Goal: Task Accomplishment & Management: Complete application form

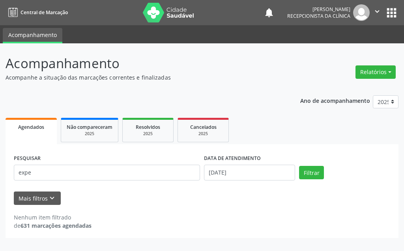
select select "9"
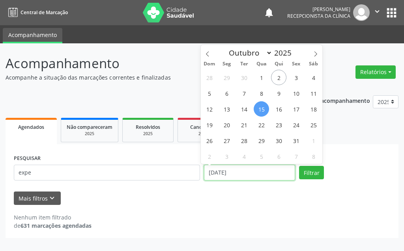
click at [232, 176] on input "[DATE]" at bounding box center [249, 173] width 91 height 16
click at [242, 92] on span "7" at bounding box center [243, 93] width 15 height 15
type input "[DATE]"
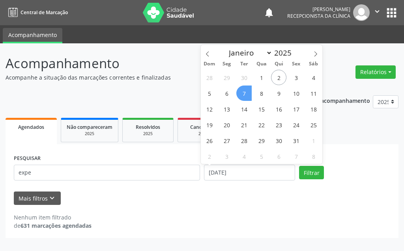
click at [242, 92] on span "7" at bounding box center [243, 93] width 15 height 15
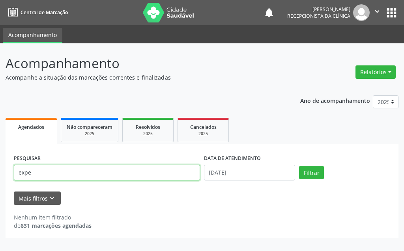
click at [134, 180] on input "expe" at bounding box center [107, 173] width 186 height 16
type input "e"
type input "cicera fra"
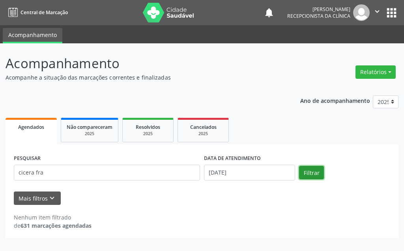
click at [309, 174] on button "Filtrar" at bounding box center [311, 172] width 25 height 13
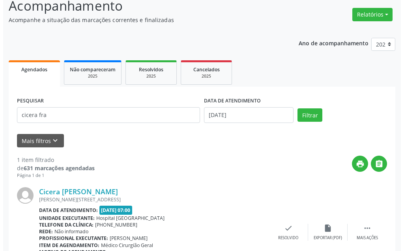
scroll to position [106, 0]
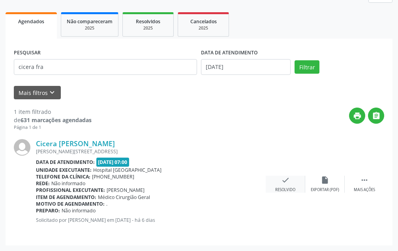
click at [286, 180] on icon "check" at bounding box center [285, 180] width 9 height 9
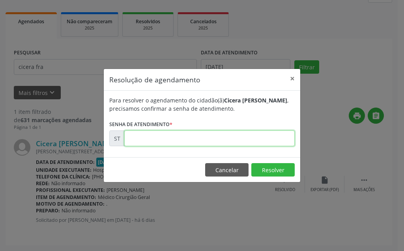
click at [245, 142] on input "text" at bounding box center [209, 139] width 171 height 16
type input "00024284"
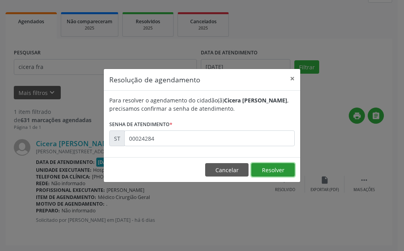
click at [273, 169] on button "Resolver" at bounding box center [272, 169] width 43 height 13
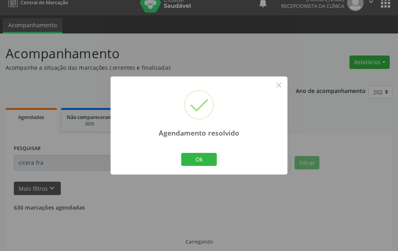
scroll to position [0, 0]
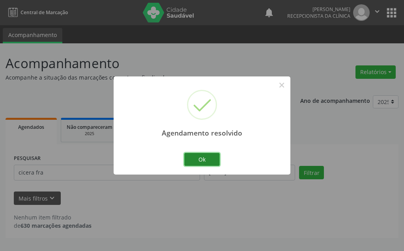
click at [209, 157] on button "Ok" at bounding box center [202, 159] width 36 height 13
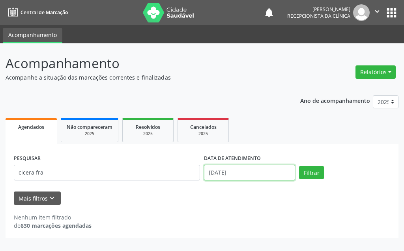
click at [251, 175] on input "[DATE]" at bounding box center [249, 173] width 91 height 16
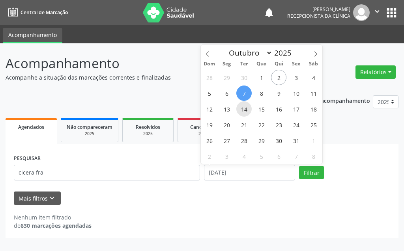
click at [244, 113] on span "14" at bounding box center [243, 108] width 15 height 15
type input "[DATE]"
click at [244, 113] on span "14" at bounding box center [243, 108] width 15 height 15
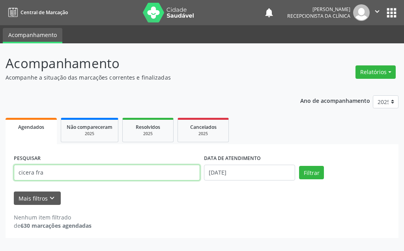
click at [160, 169] on input "cicera fra" at bounding box center [107, 173] width 186 height 16
type input "c"
type input "rosilen"
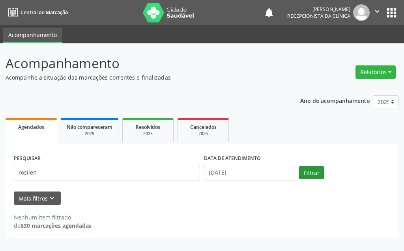
drag, startPoint x: 300, startPoint y: 173, endPoint x: 306, endPoint y: 175, distance: 6.2
click at [300, 174] on div "Filtrar" at bounding box center [344, 172] width 95 height 13
click at [312, 173] on button "Filtrar" at bounding box center [311, 172] width 25 height 13
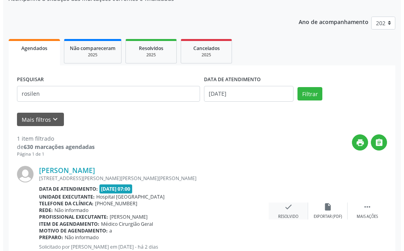
scroll to position [106, 0]
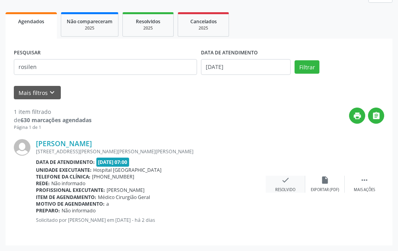
click at [285, 182] on icon "check" at bounding box center [285, 180] width 9 height 9
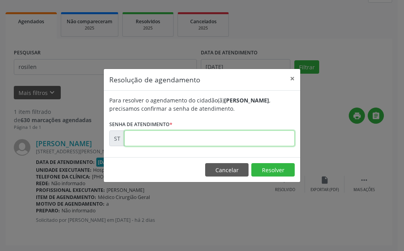
click at [230, 145] on input "text" at bounding box center [209, 139] width 171 height 16
type input "00025657"
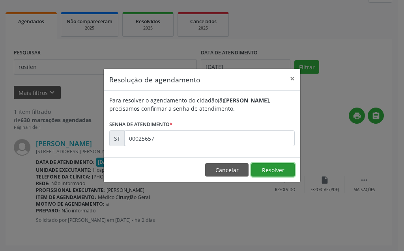
click at [277, 171] on button "Resolver" at bounding box center [272, 169] width 43 height 13
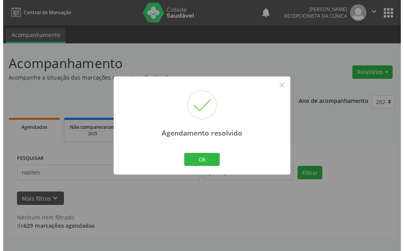
scroll to position [0, 0]
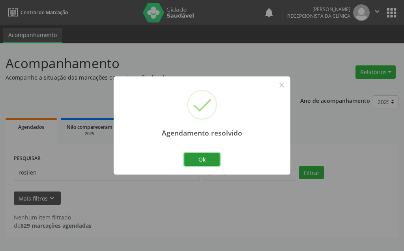
drag, startPoint x: 204, startPoint y: 156, endPoint x: 194, endPoint y: 159, distance: 9.9
click at [204, 156] on button "Ok" at bounding box center [202, 159] width 36 height 13
